Goal: Ask a question

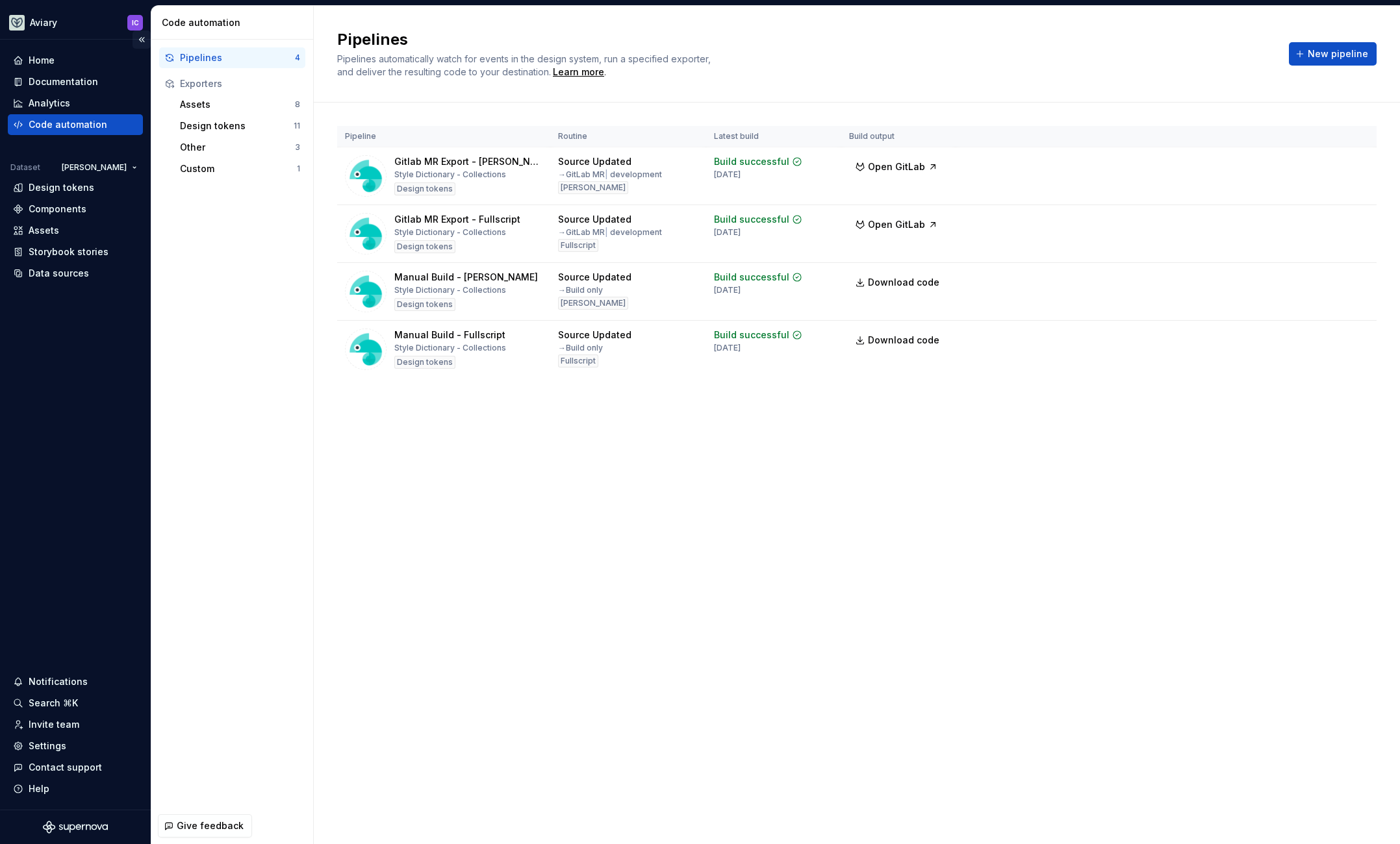
click at [142, 38] on button "Collapse sidebar" at bounding box center [141, 39] width 18 height 18
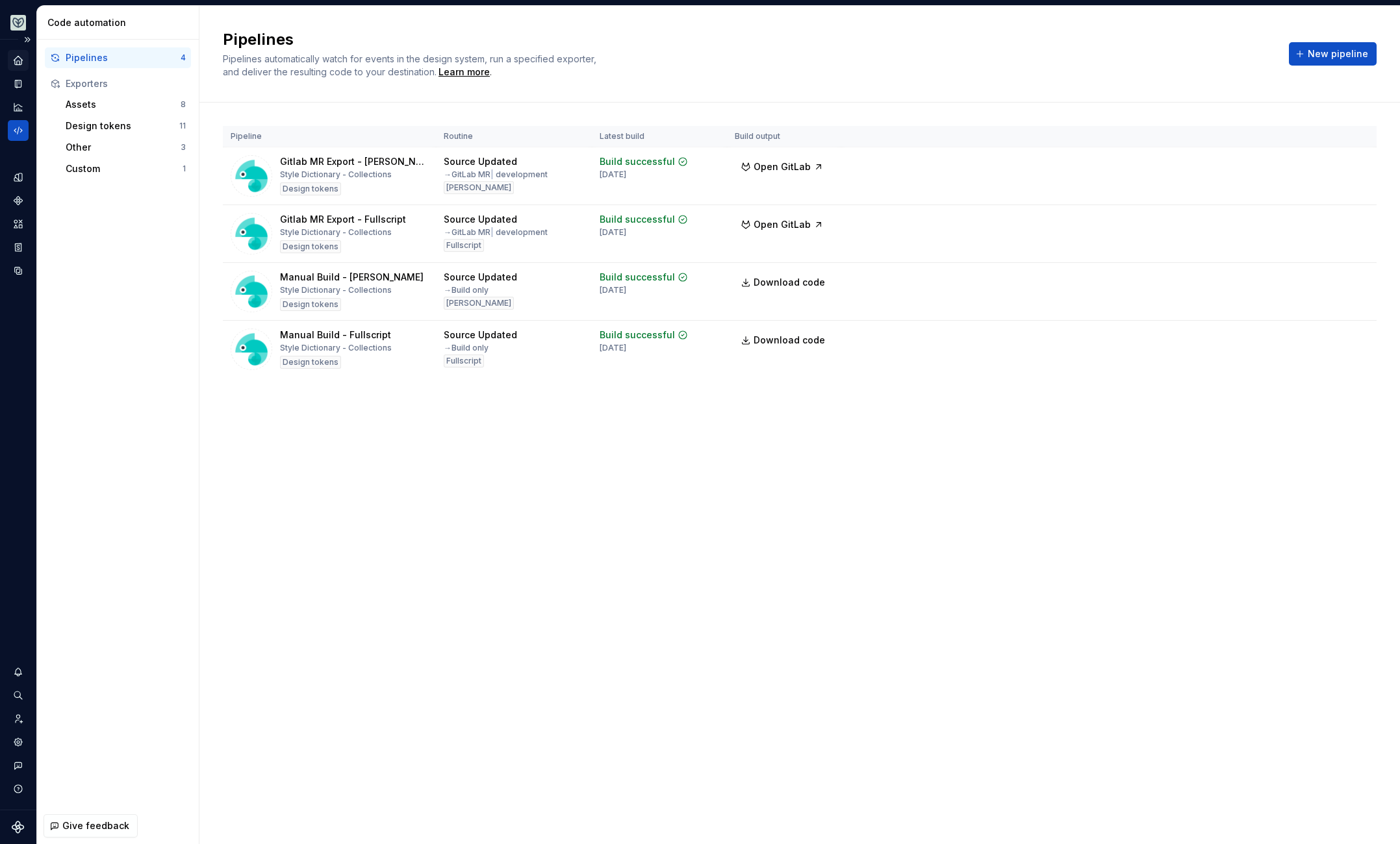
click at [12, 65] on div "Home" at bounding box center [18, 60] width 20 height 20
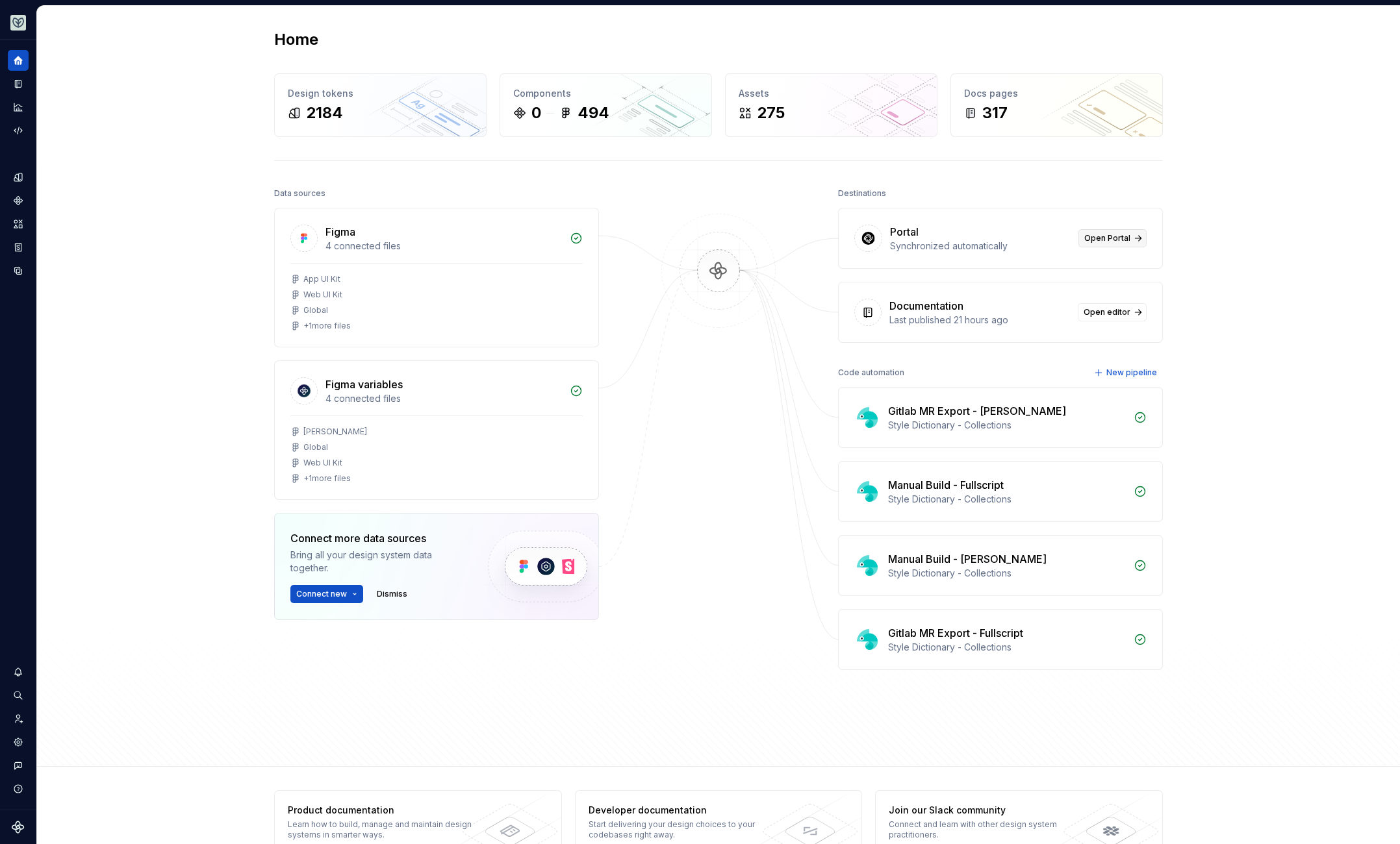
click at [1128, 238] on link "Open Portal" at bounding box center [1112, 238] width 68 height 18
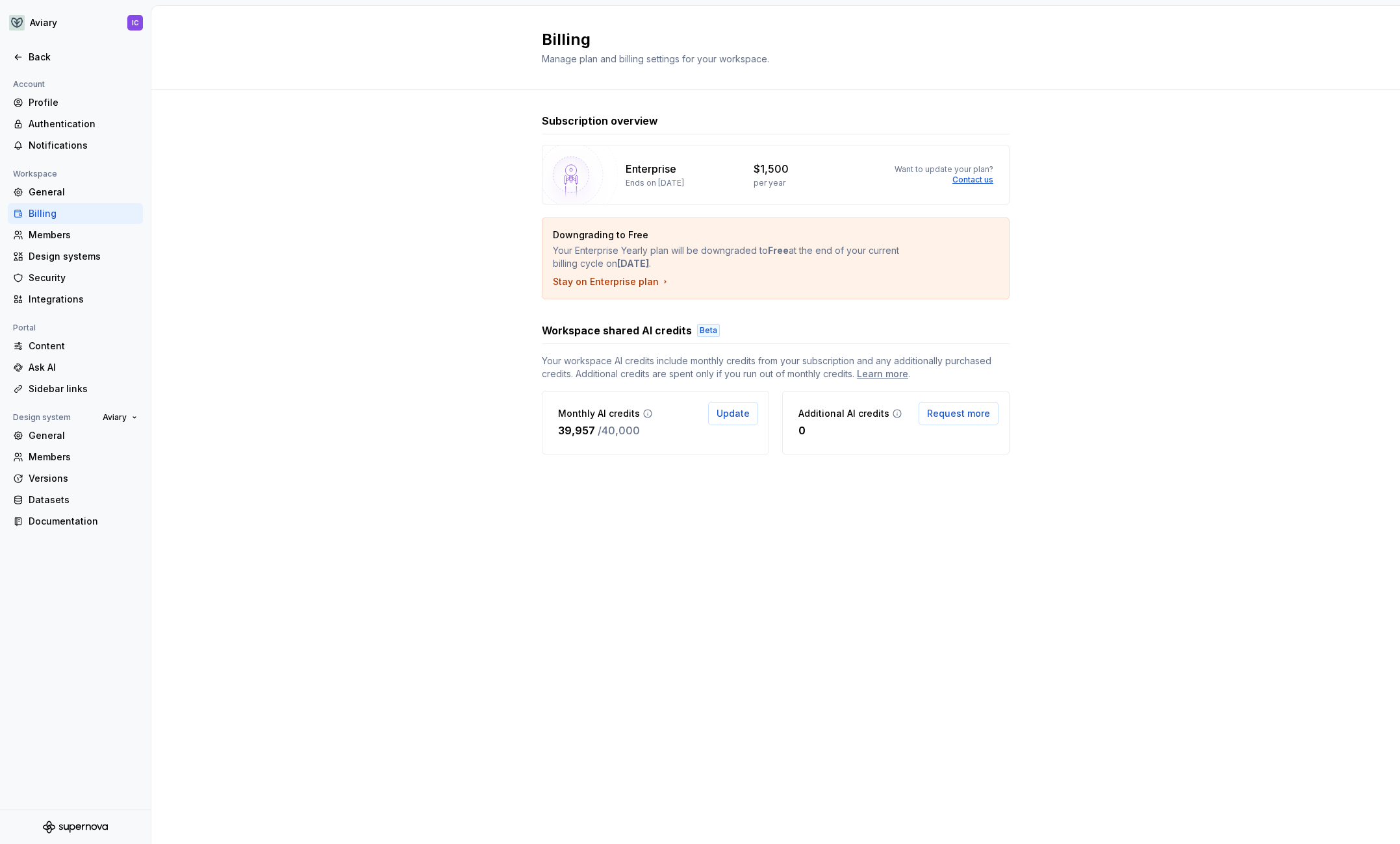
click at [416, 300] on div "Subscription overview Enterprise Ends on May 28, 2026 $1,500 per year Want to u…" at bounding box center [775, 297] width 1249 height 414
click at [443, 219] on div "Subscription overview Enterprise Ends on May 28, 2026 $1,500 per year Want to u…" at bounding box center [775, 297] width 1249 height 414
click at [56, 364] on div "Ask AI" at bounding box center [83, 367] width 109 height 13
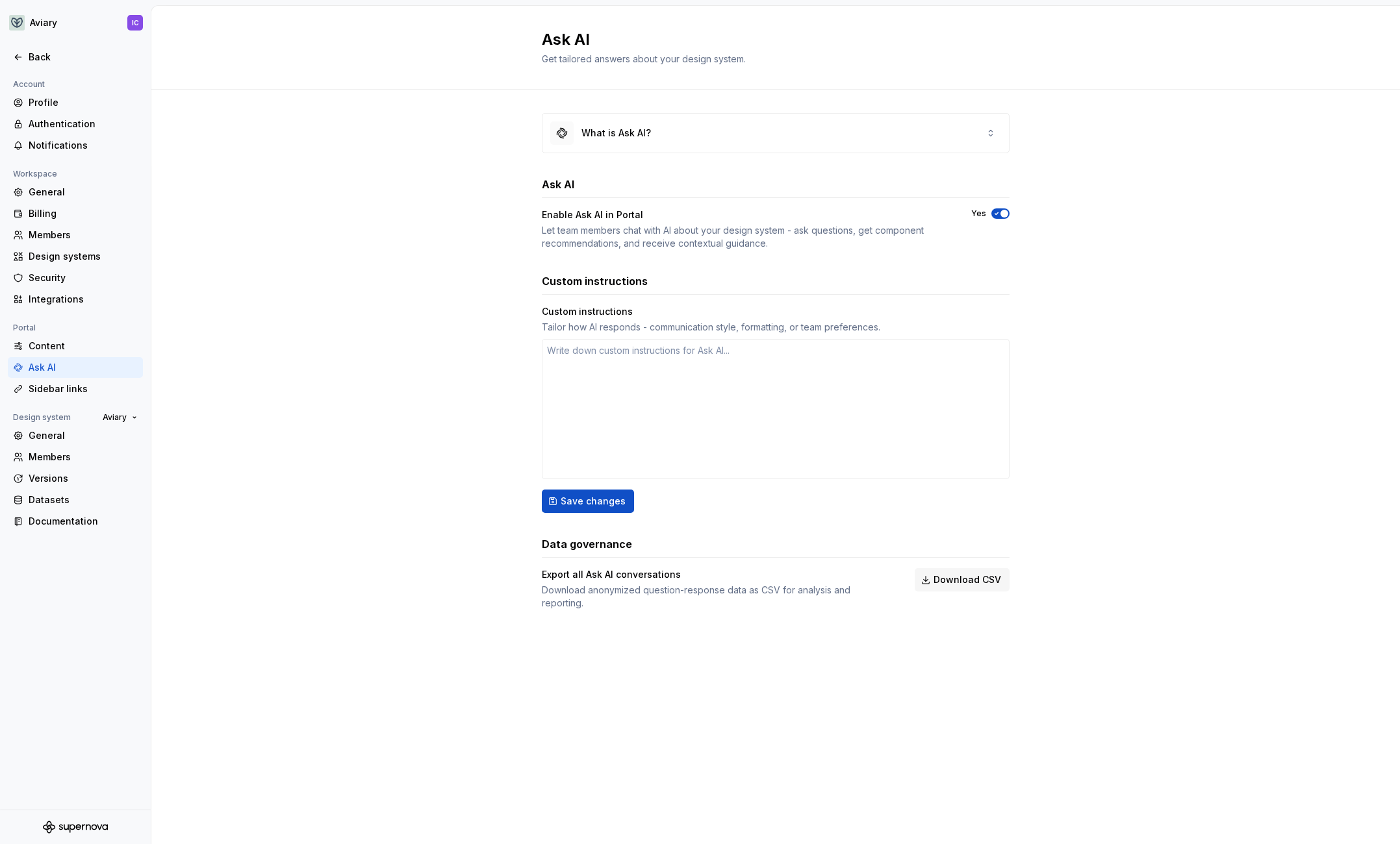
click at [481, 224] on div "What is Ask AI? Ask AI Enable Ask AI in Portal Let team members chat with AI ab…" at bounding box center [775, 374] width 1249 height 569
click at [597, 368] on textarea at bounding box center [776, 409] width 468 height 140
click at [764, 382] on textarea at bounding box center [776, 409] width 468 height 140
type textarea "*"
click at [669, 674] on div "Ask AI Get tailored answers about your design system. What is Ask AI? Ask AI En…" at bounding box center [775, 425] width 1249 height 838
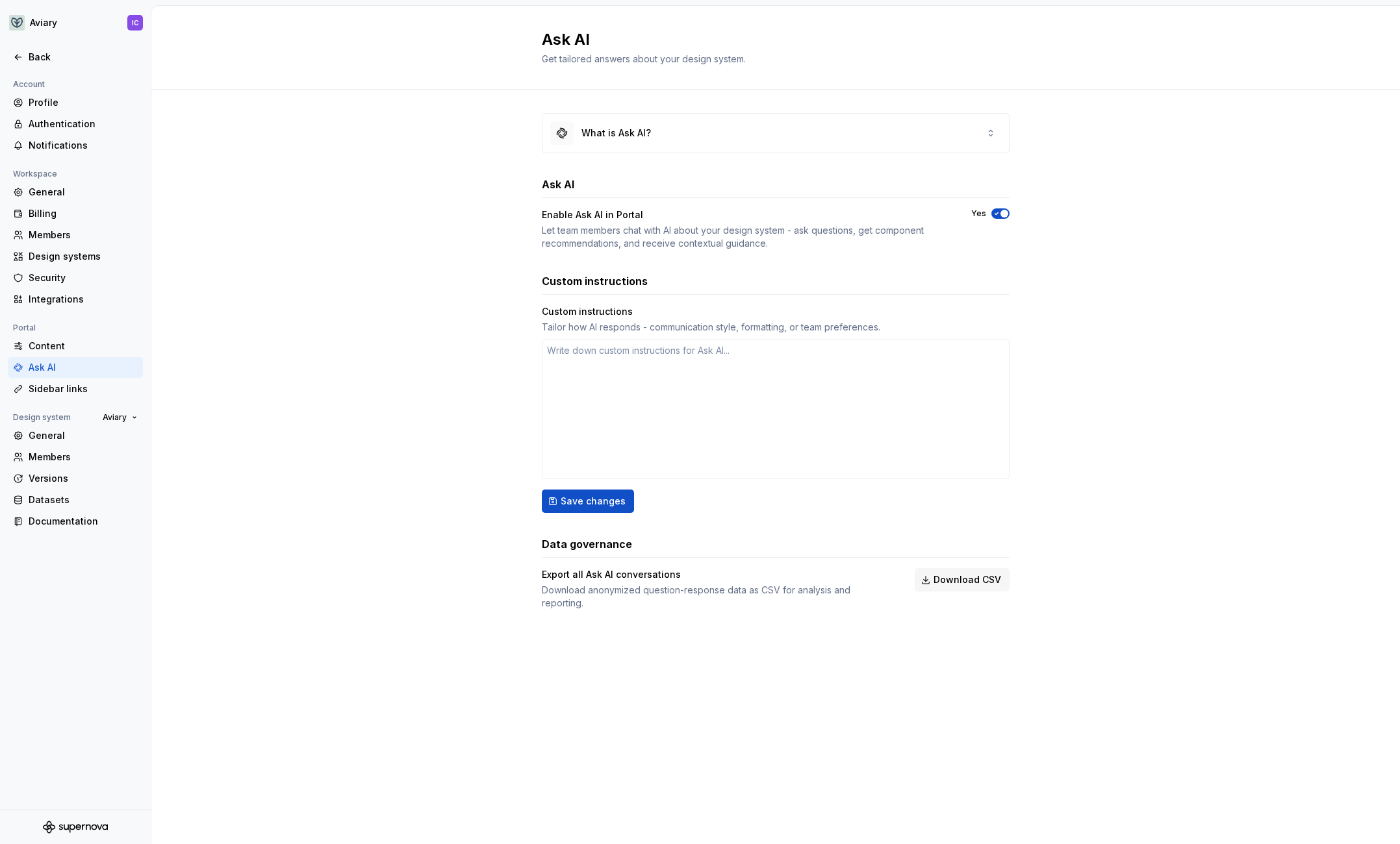
click at [436, 467] on div "What is Ask AI? Ask AI Enable Ask AI in Portal Let team members chat with AI ab…" at bounding box center [775, 374] width 1249 height 569
click at [36, 58] on div "Back" at bounding box center [83, 57] width 109 height 13
